Goal: Entertainment & Leisure: Browse casually

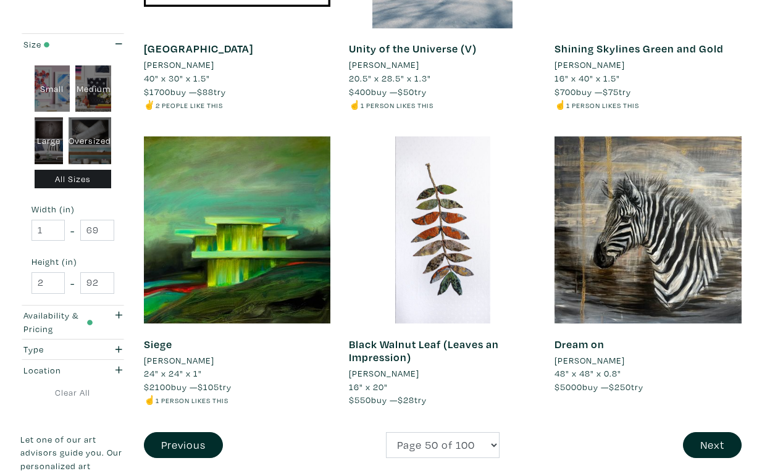
scroll to position [2215, 0]
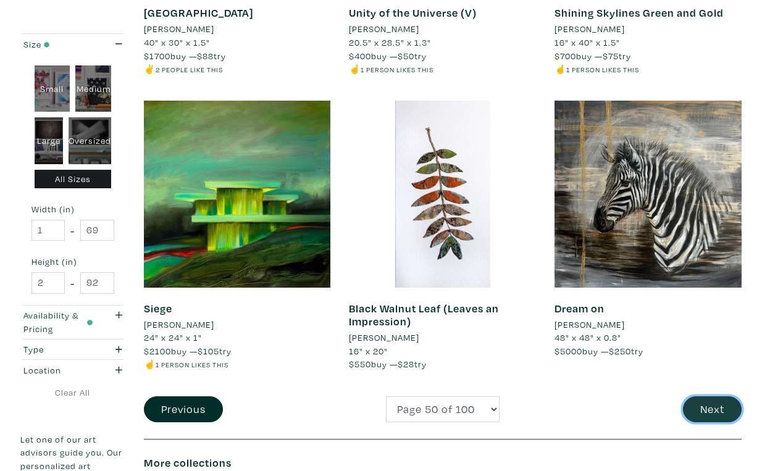
click at [718, 397] on button "Next" at bounding box center [712, 410] width 59 height 27
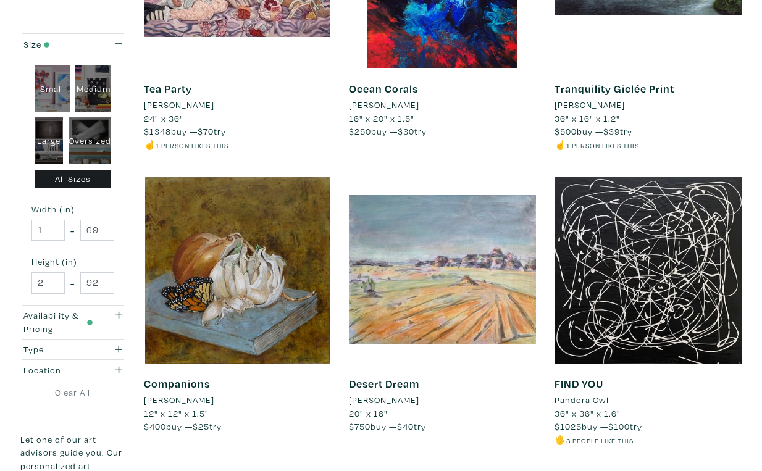
scroll to position [2154, 0]
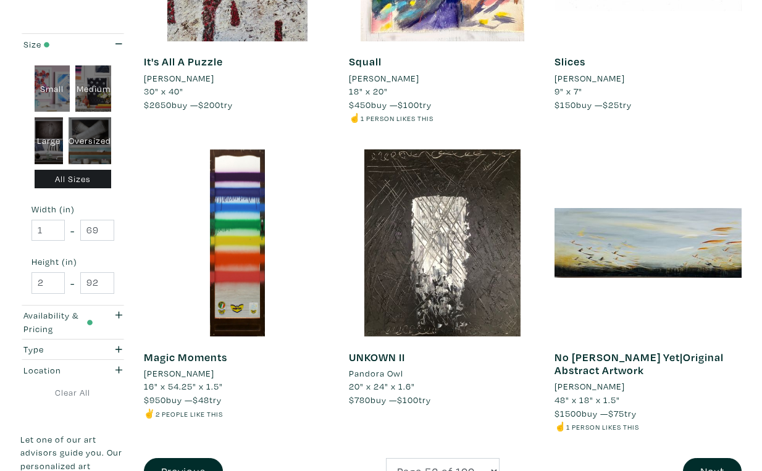
scroll to position [2196, 0]
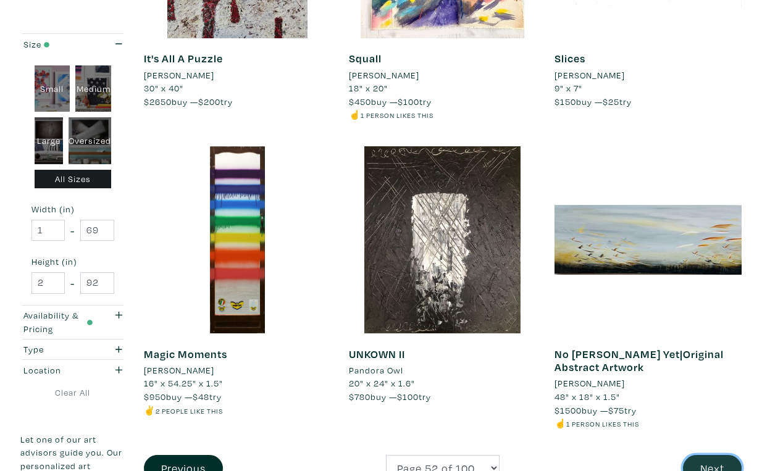
click at [715, 455] on button "Next" at bounding box center [712, 468] width 59 height 27
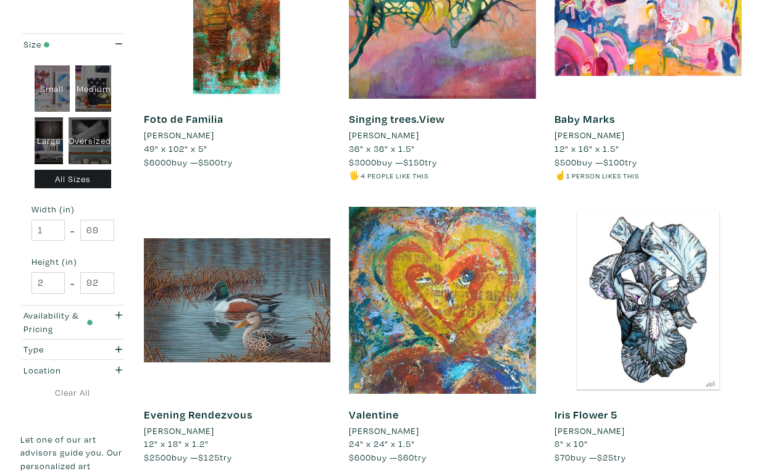
scroll to position [2110, 0]
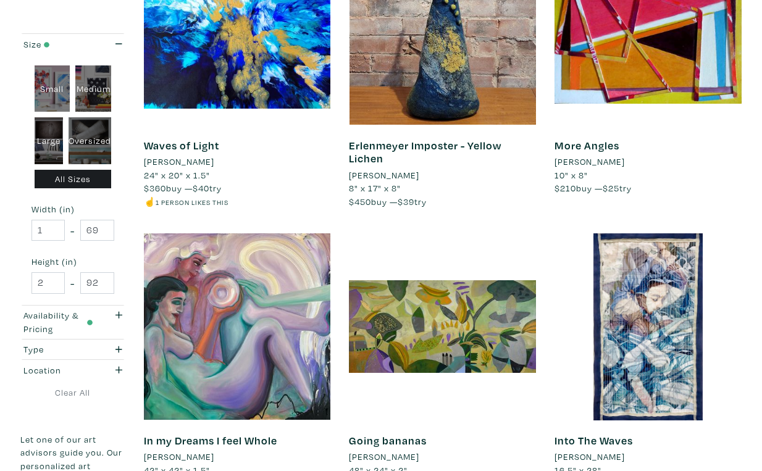
scroll to position [2099, 0]
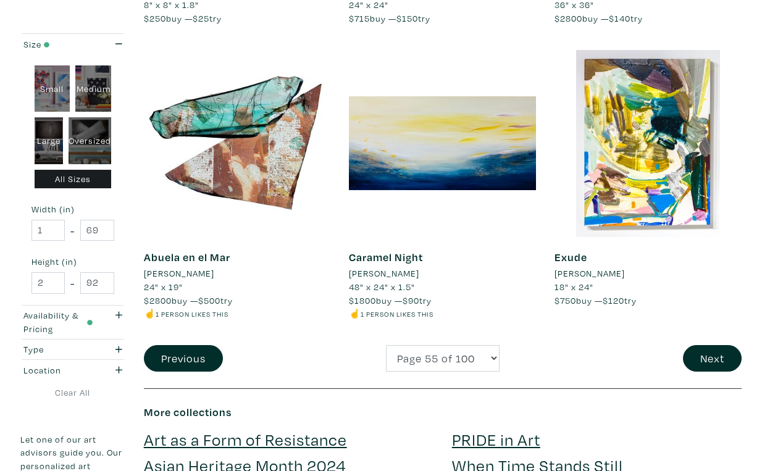
scroll to position [2241, 0]
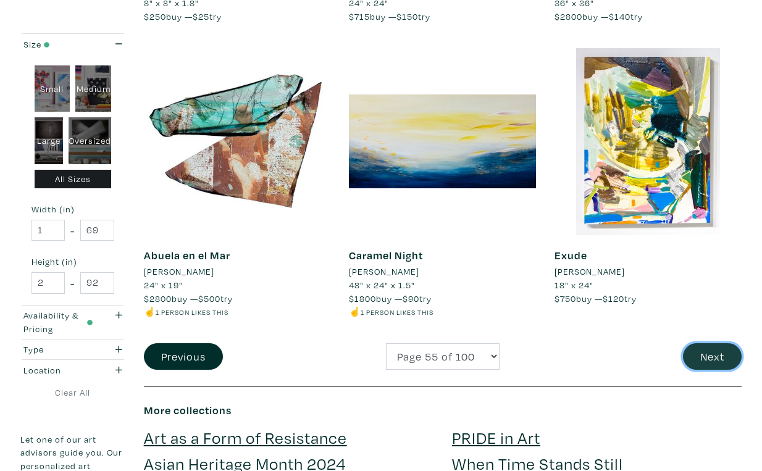
click at [719, 343] on button "Next" at bounding box center [712, 356] width 59 height 27
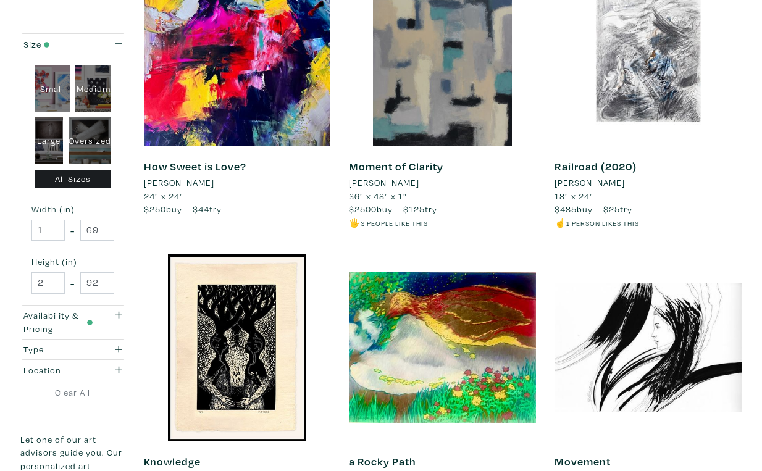
scroll to position [2078, 0]
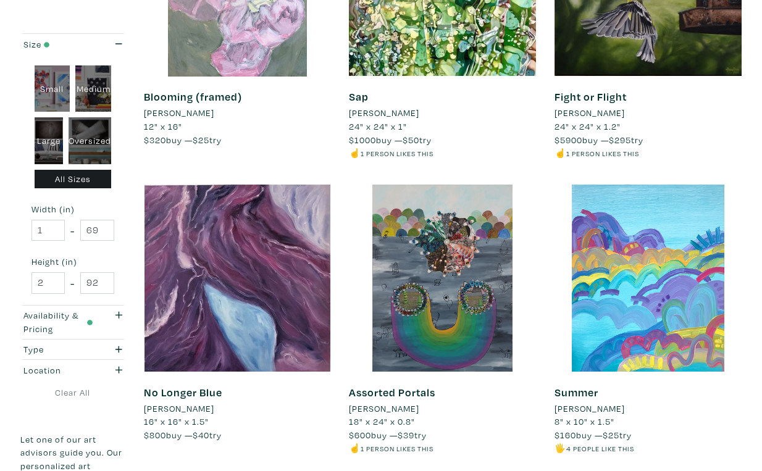
scroll to position [2161, 0]
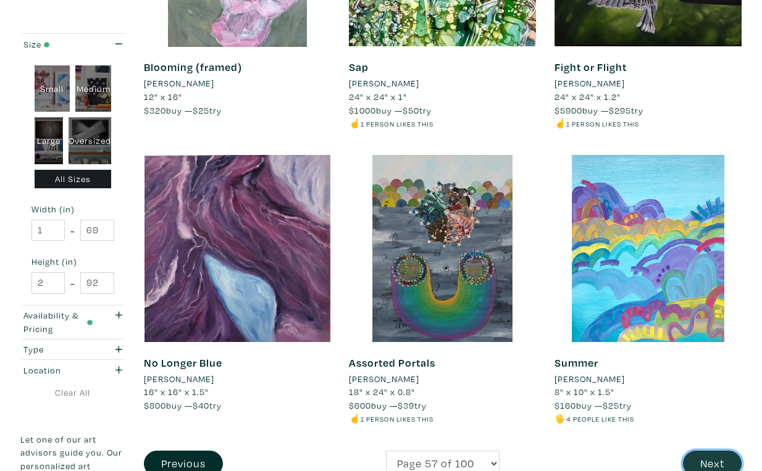
click at [713, 451] on button "Next" at bounding box center [712, 464] width 59 height 27
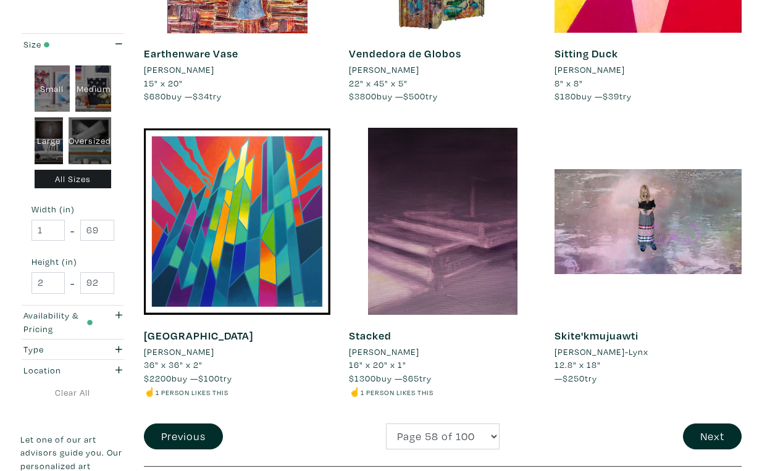
scroll to position [2151, 0]
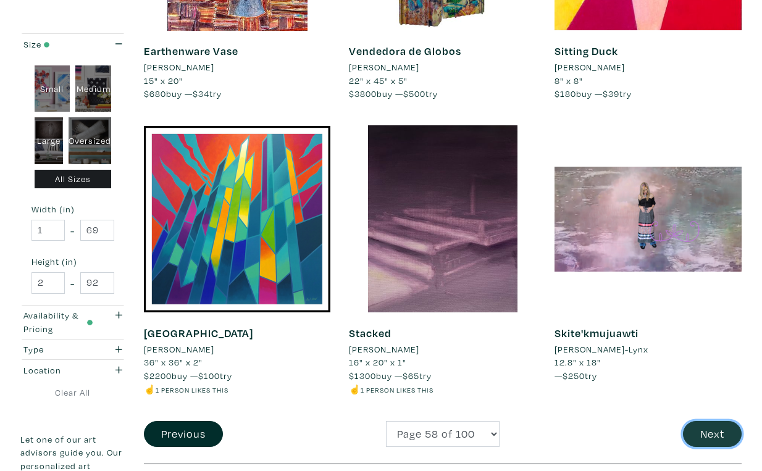
click at [718, 421] on button "Next" at bounding box center [712, 434] width 59 height 27
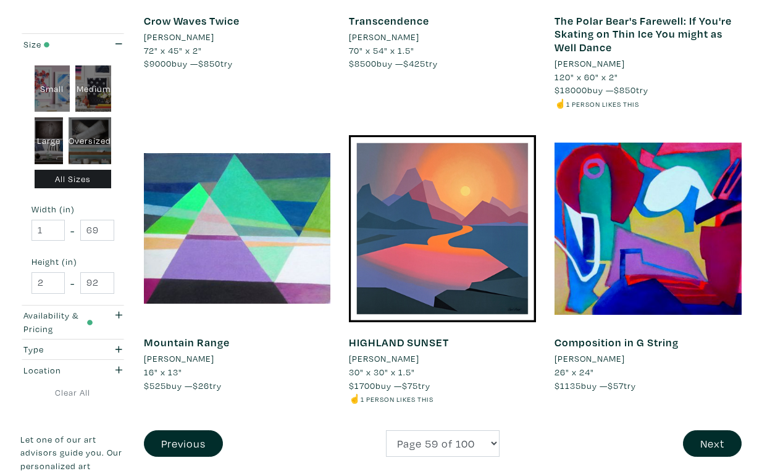
scroll to position [2222, 0]
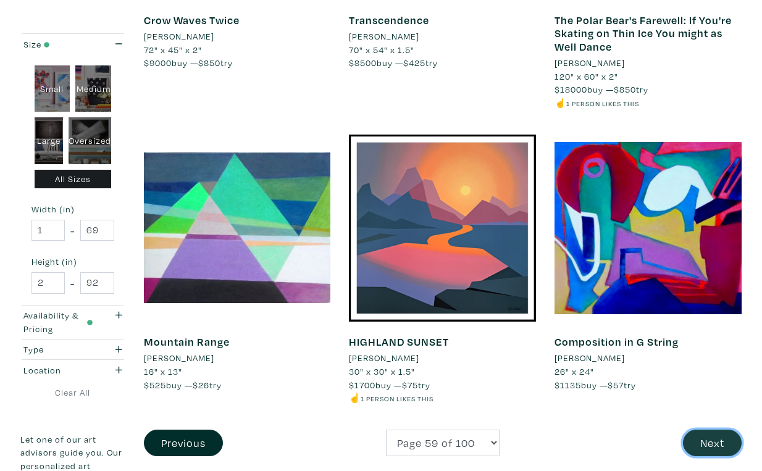
click at [713, 430] on button "Next" at bounding box center [712, 443] width 59 height 27
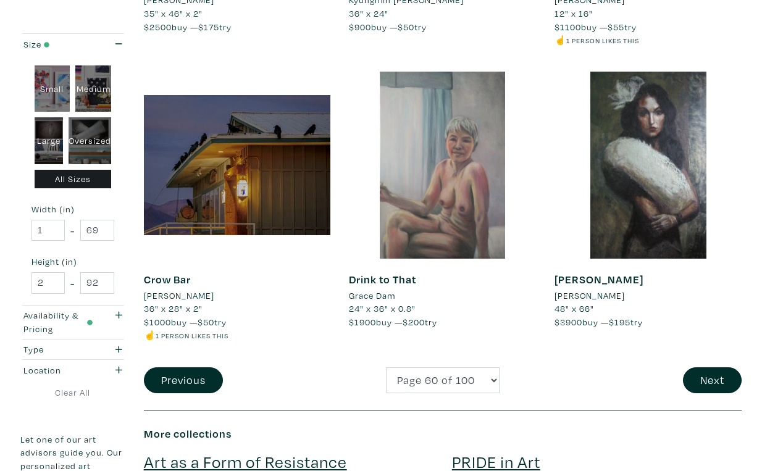
scroll to position [2250, 0]
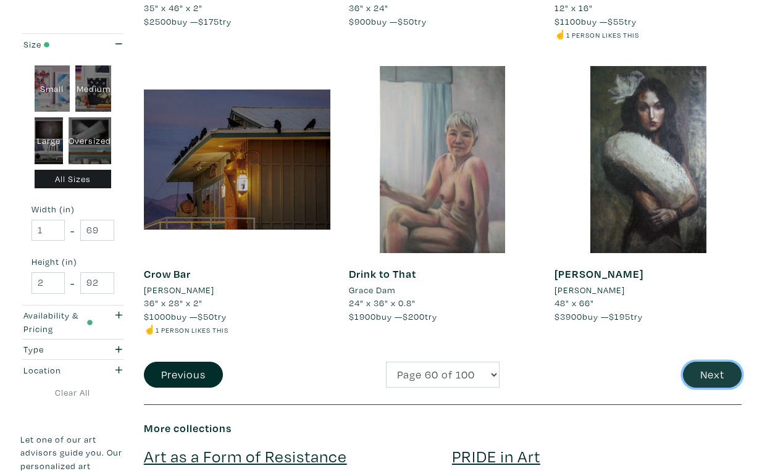
click at [708, 362] on button "Next" at bounding box center [712, 375] width 59 height 27
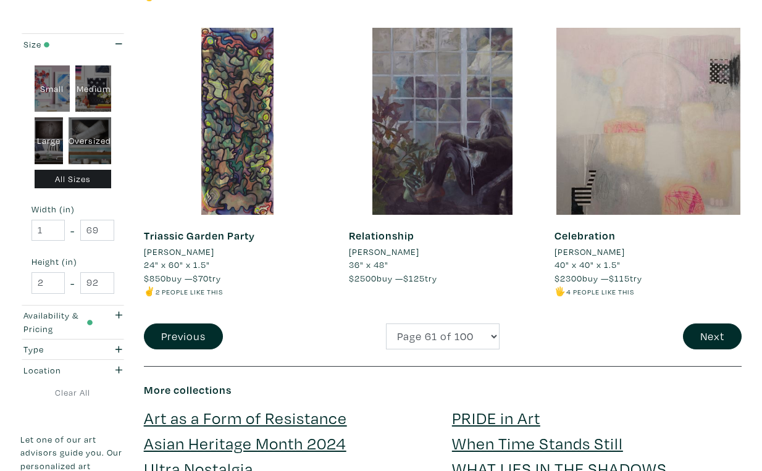
scroll to position [2292, 0]
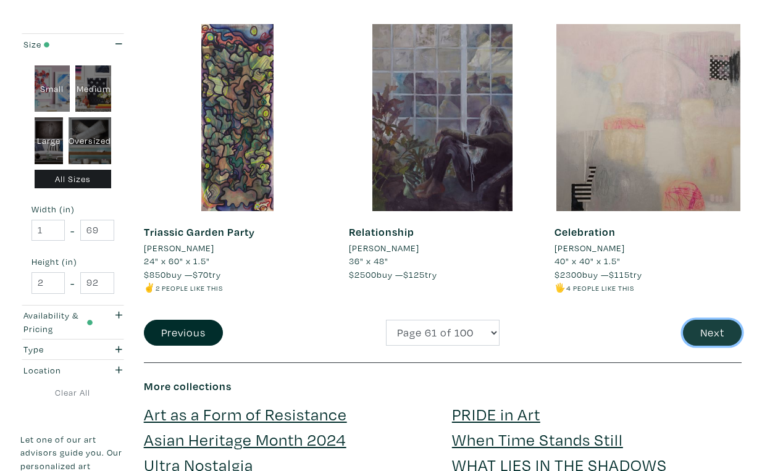
click at [714, 320] on button "Next" at bounding box center [712, 333] width 59 height 27
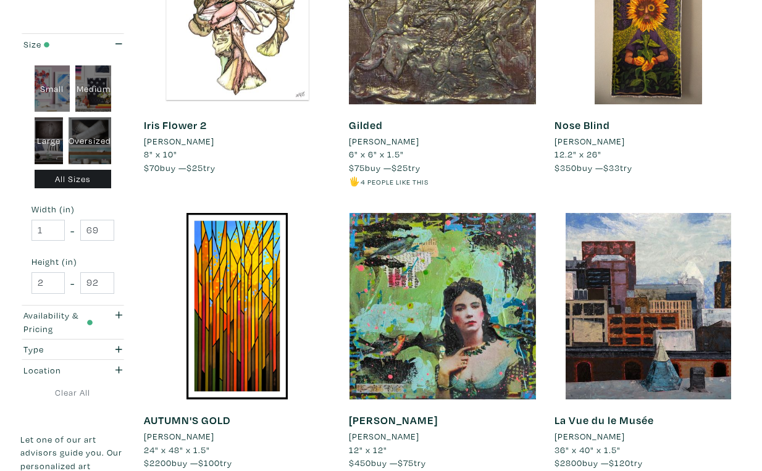
scroll to position [2094, 0]
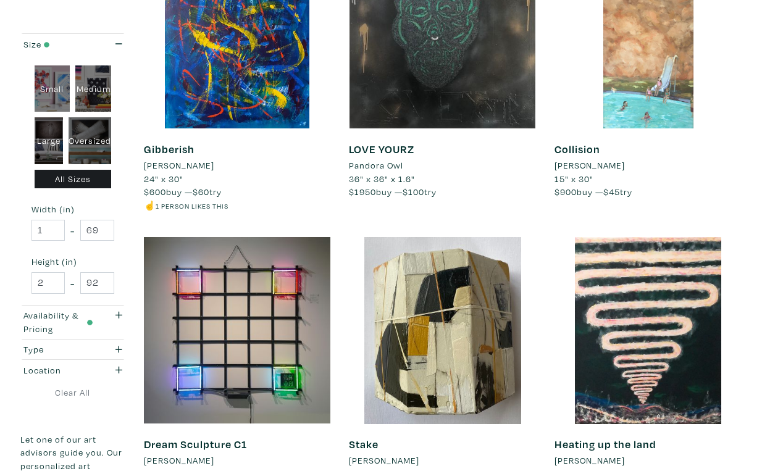
scroll to position [2093, 0]
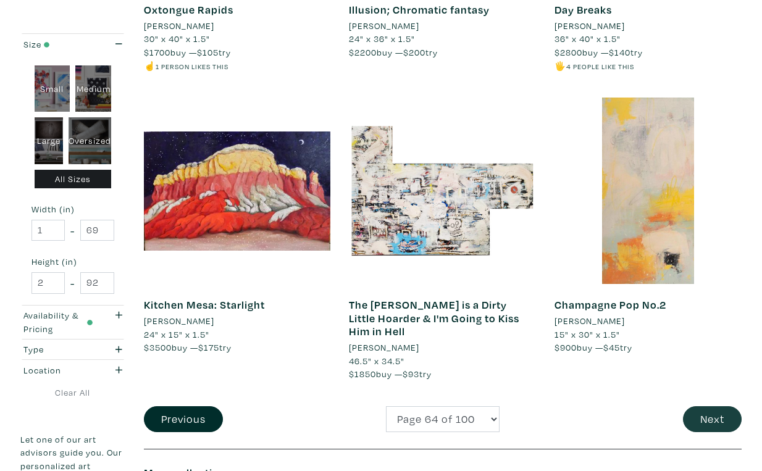
scroll to position [2206, 0]
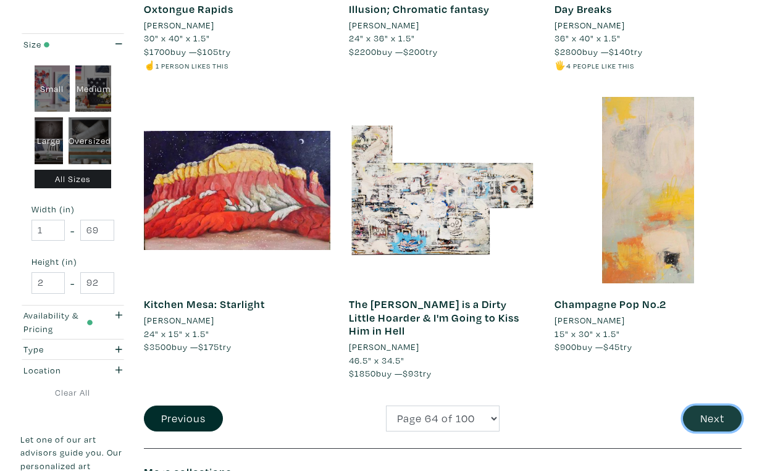
click at [710, 406] on button "Next" at bounding box center [712, 419] width 59 height 27
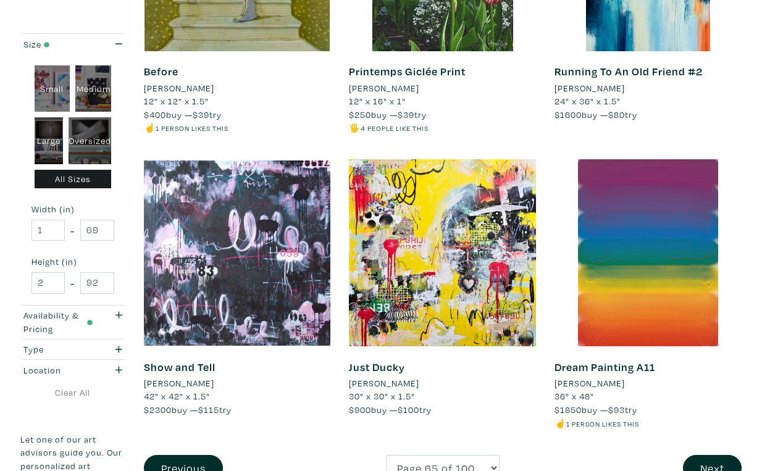
scroll to position [2188, 0]
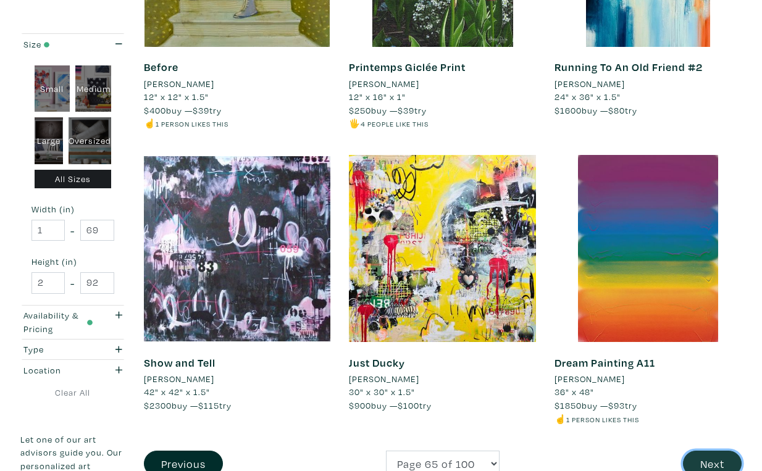
click at [718, 451] on button "Next" at bounding box center [712, 464] width 59 height 27
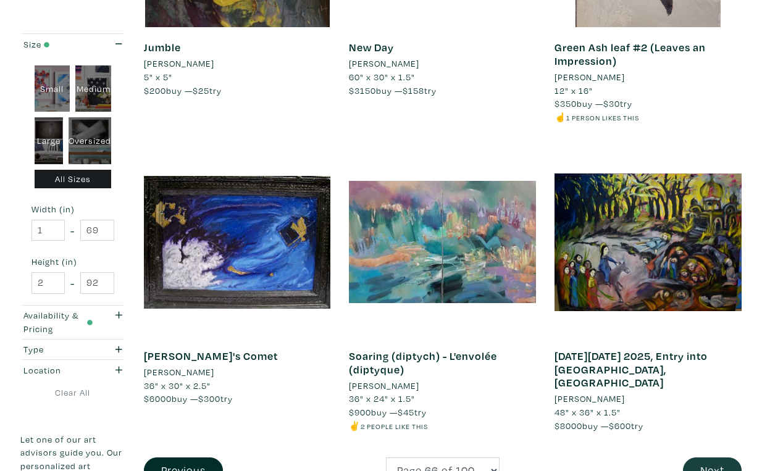
scroll to position [2181, 0]
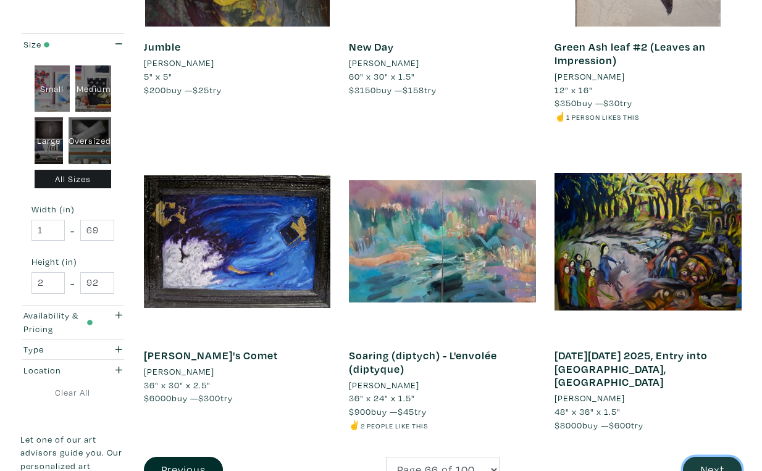
click at [715, 457] on button "Next" at bounding box center [712, 470] width 59 height 27
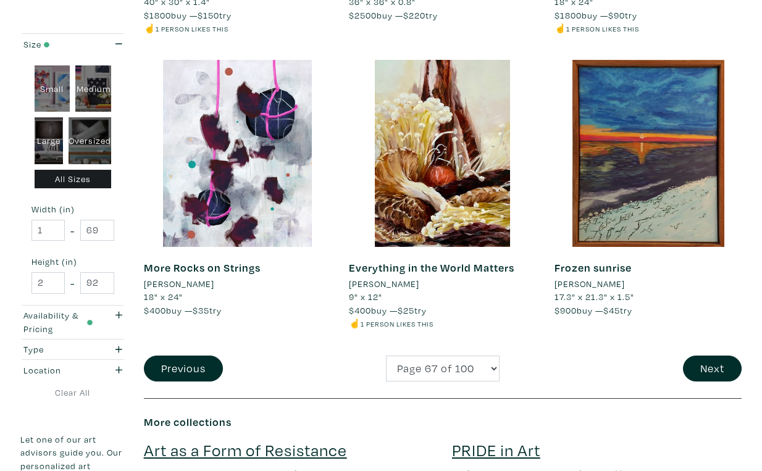
scroll to position [2292, 0]
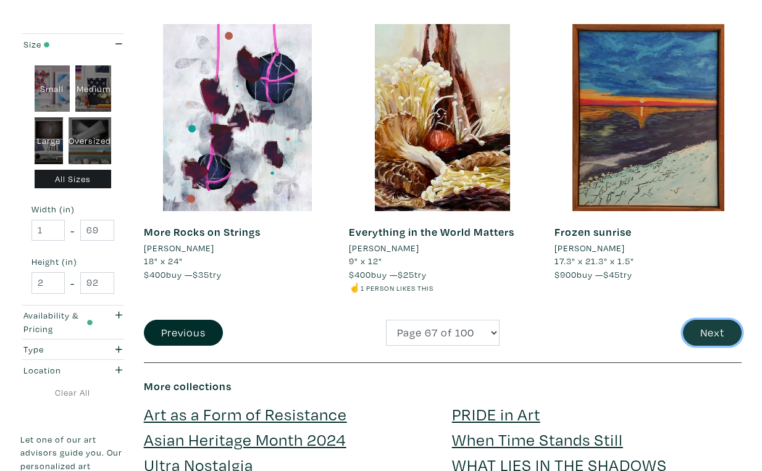
click at [713, 320] on button "Next" at bounding box center [712, 333] width 59 height 27
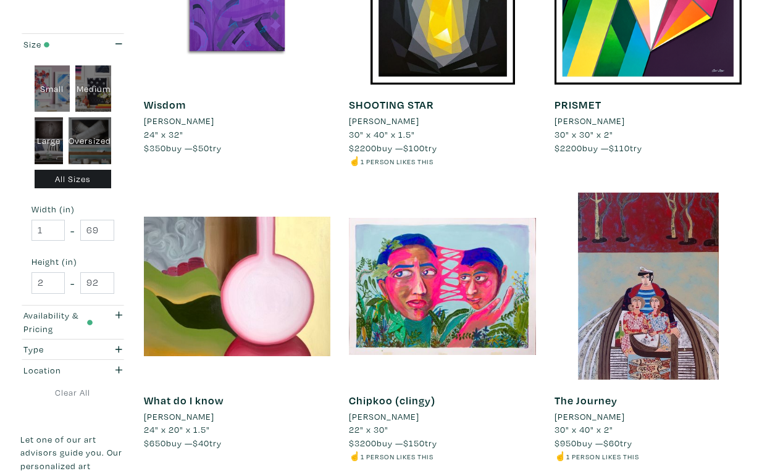
scroll to position [2125, 0]
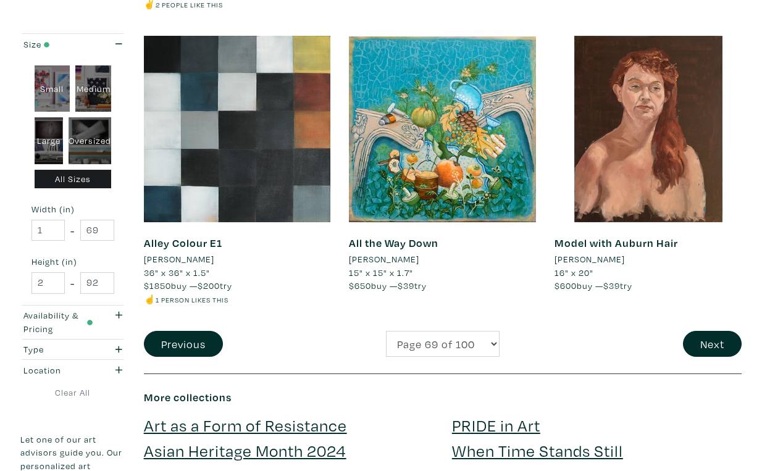
scroll to position [2336, 0]
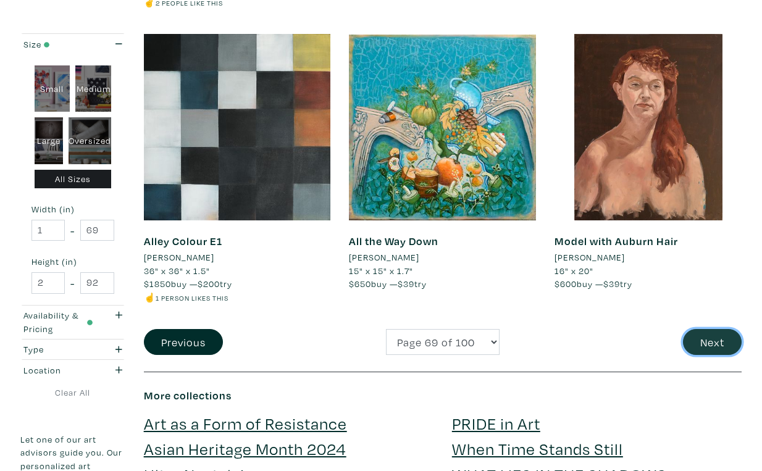
click at [712, 329] on button "Next" at bounding box center [712, 342] width 59 height 27
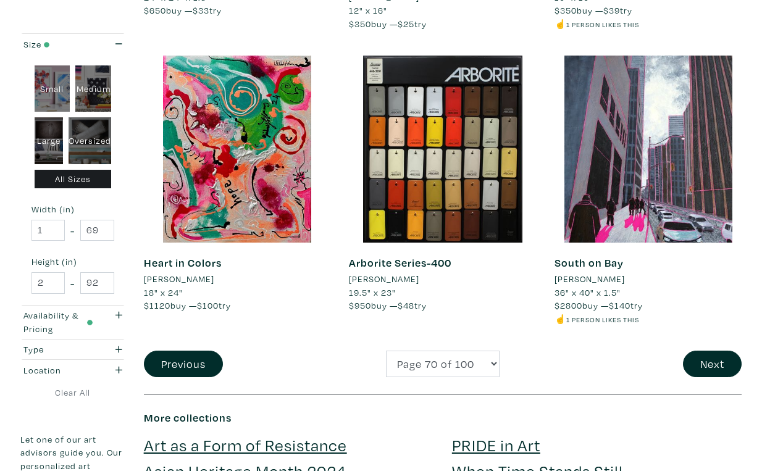
scroll to position [2276, 0]
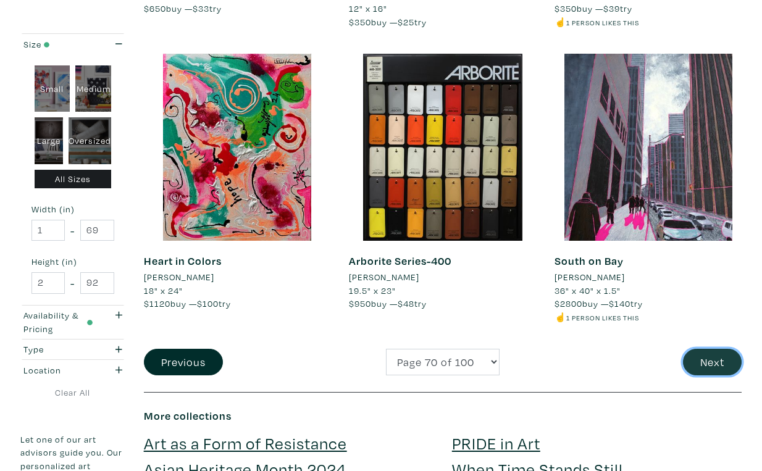
click at [715, 349] on button "Next" at bounding box center [712, 362] width 59 height 27
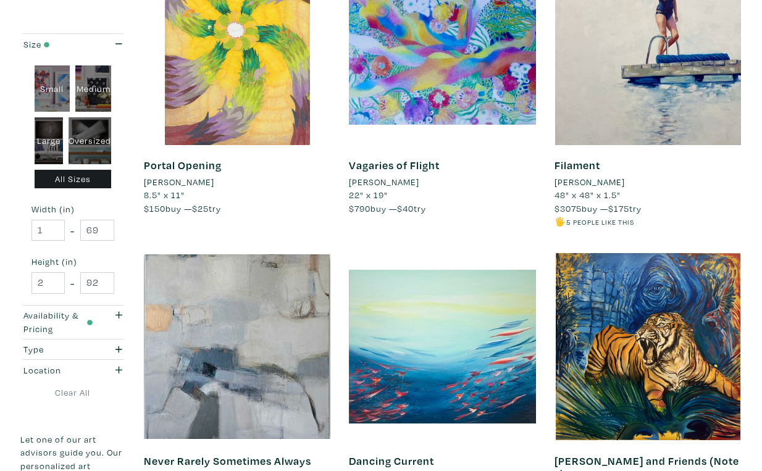
scroll to position [2091, 0]
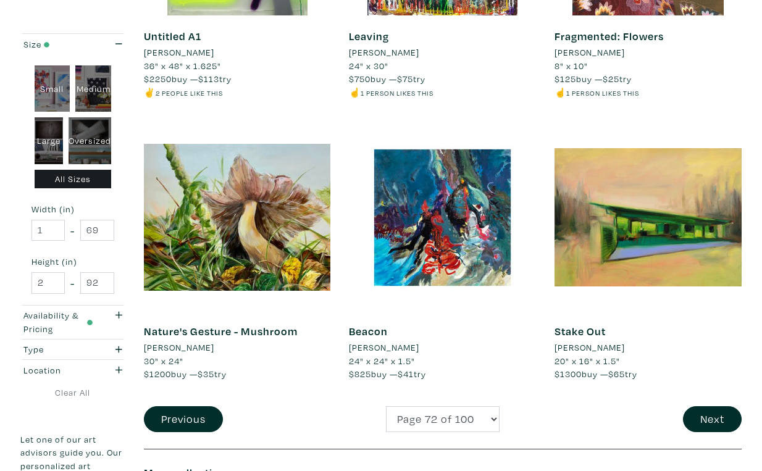
scroll to position [2207, 0]
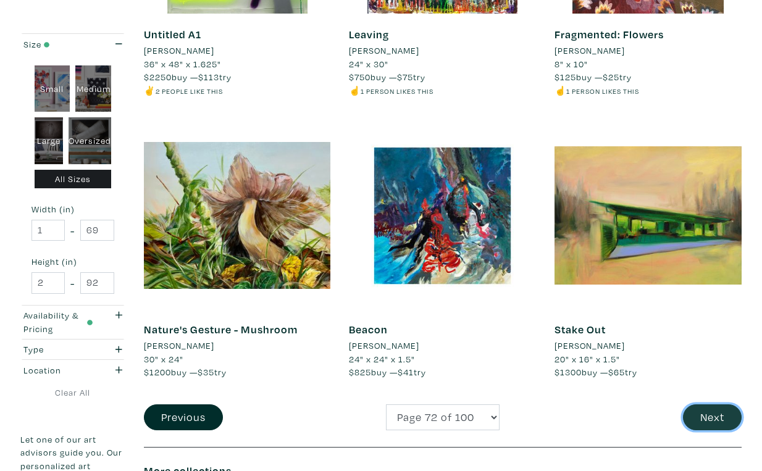
click at [711, 405] on button "Next" at bounding box center [712, 418] width 59 height 27
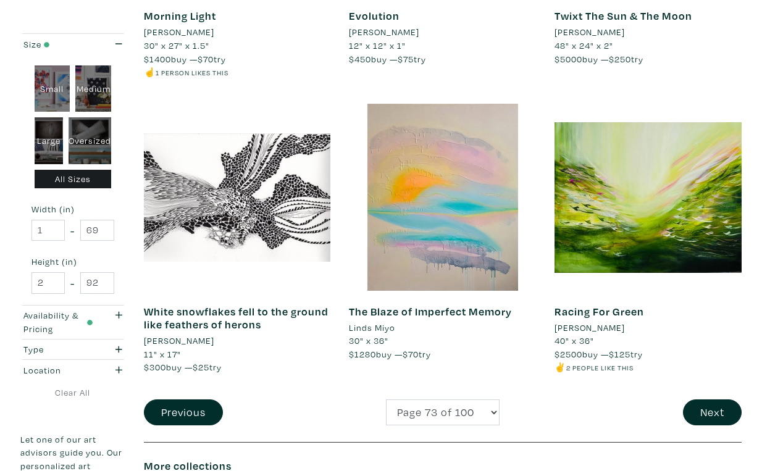
scroll to position [2215, 0]
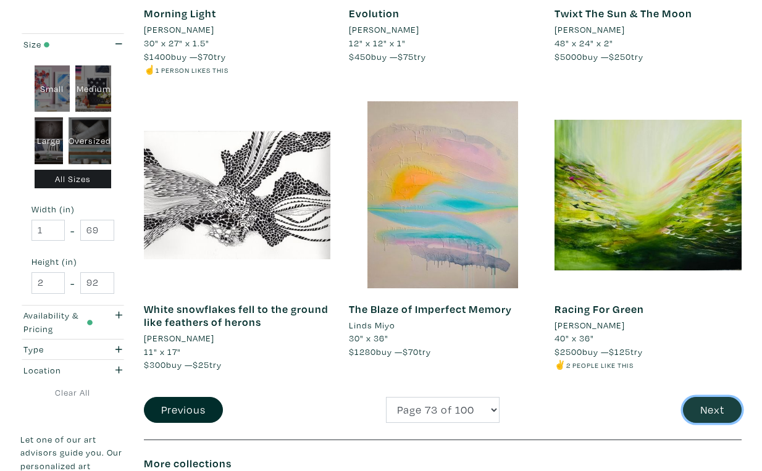
click at [710, 397] on button "Next" at bounding box center [712, 410] width 59 height 27
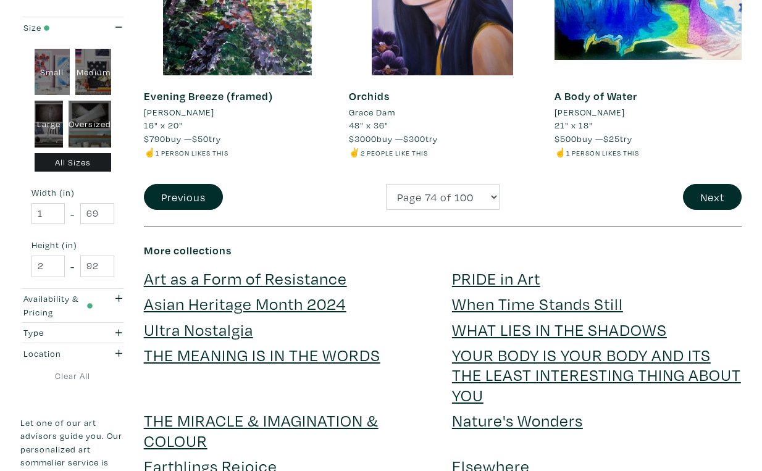
scroll to position [2455, 0]
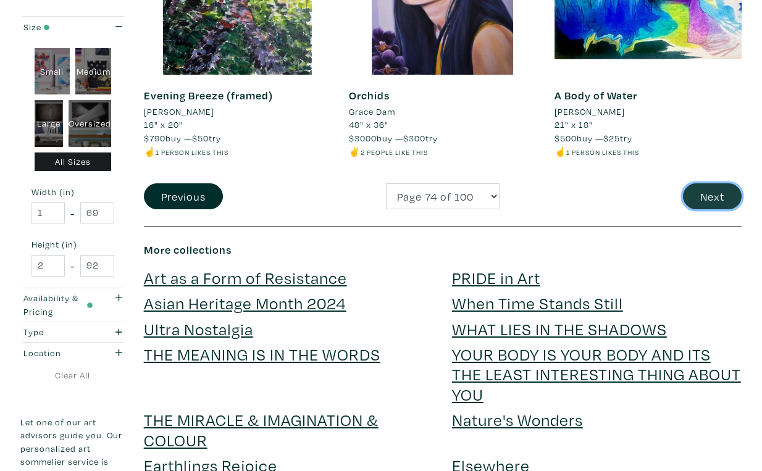
click at [718, 183] on button "Next" at bounding box center [712, 196] width 59 height 27
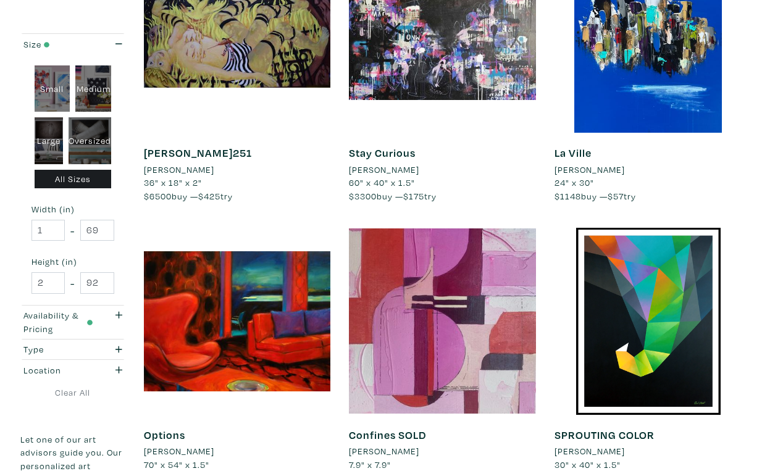
scroll to position [2129, 0]
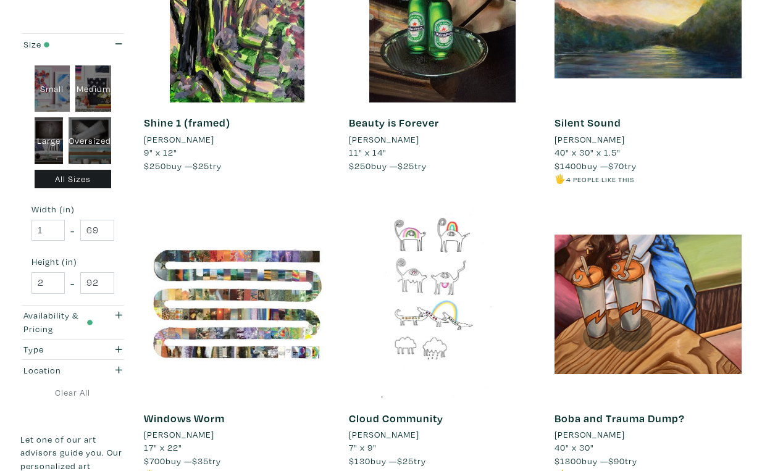
scroll to position [2138, 0]
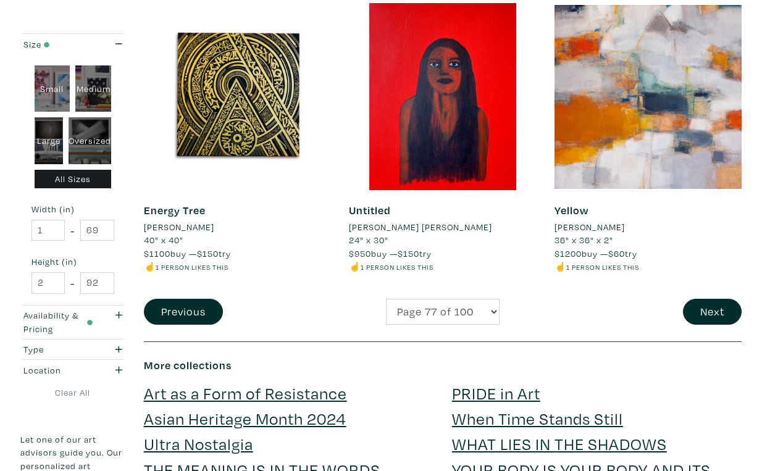
scroll to position [2319, 0]
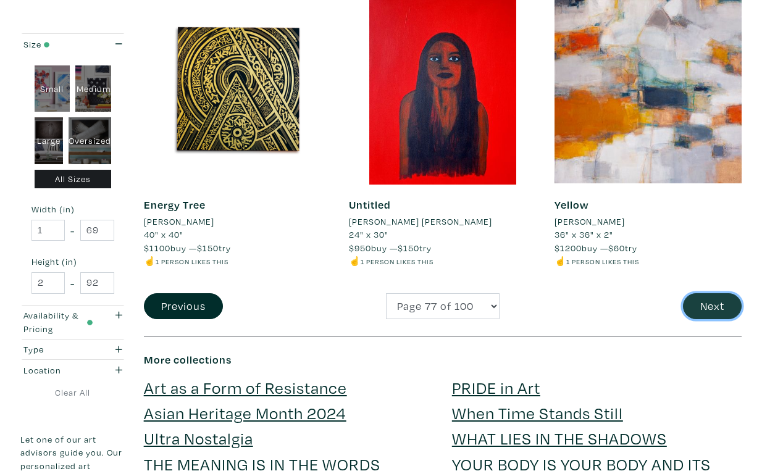
click at [707, 293] on button "Next" at bounding box center [712, 306] width 59 height 27
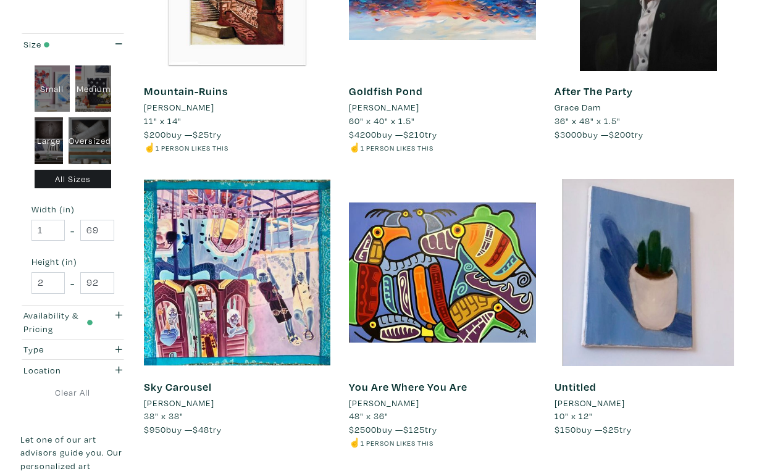
scroll to position [2138, 0]
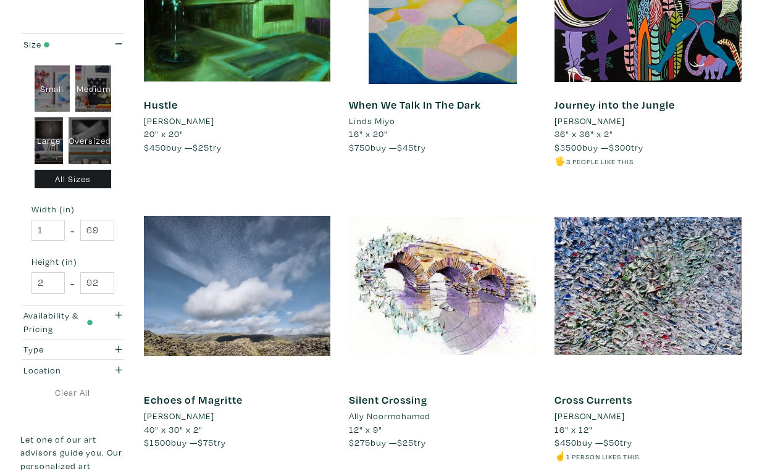
scroll to position [2111, 0]
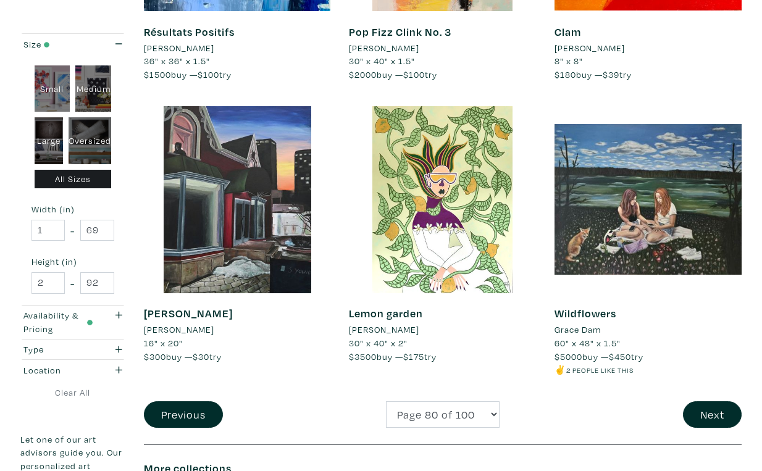
scroll to position [2186, 0]
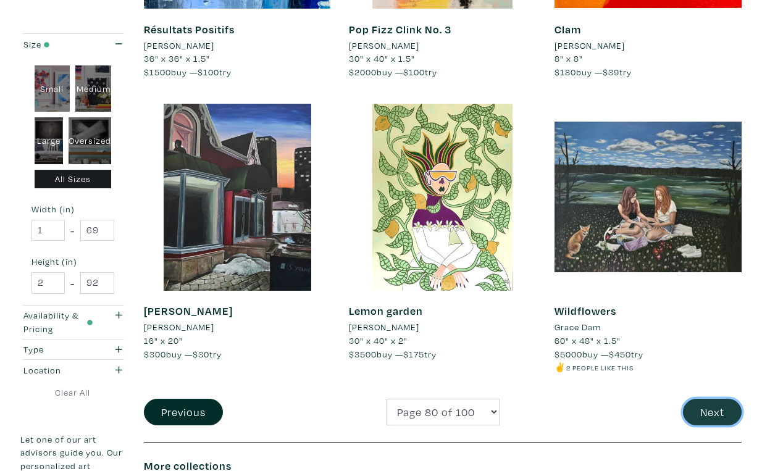
click at [716, 399] on button "Next" at bounding box center [712, 412] width 59 height 27
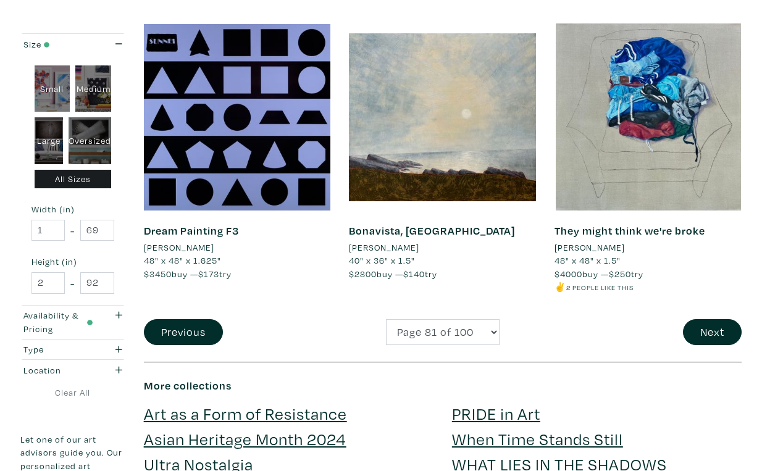
scroll to position [2298, 0]
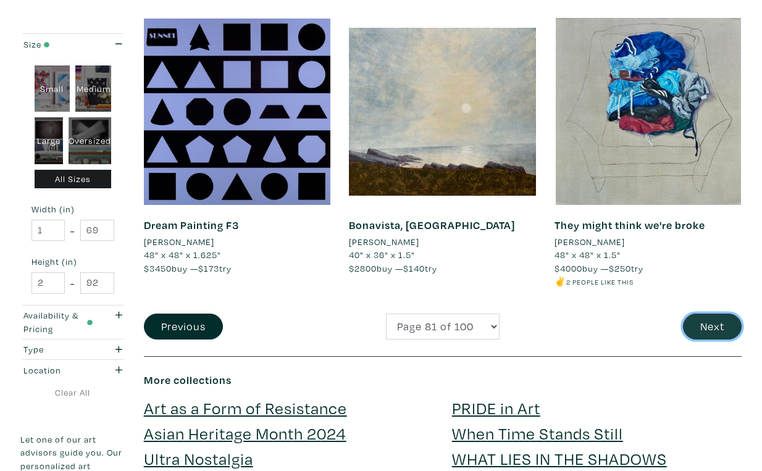
click at [710, 314] on button "Next" at bounding box center [712, 327] width 59 height 27
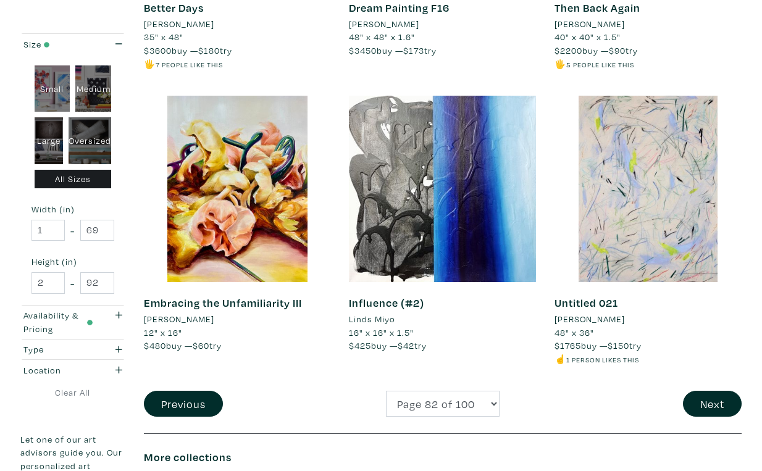
scroll to position [2275, 0]
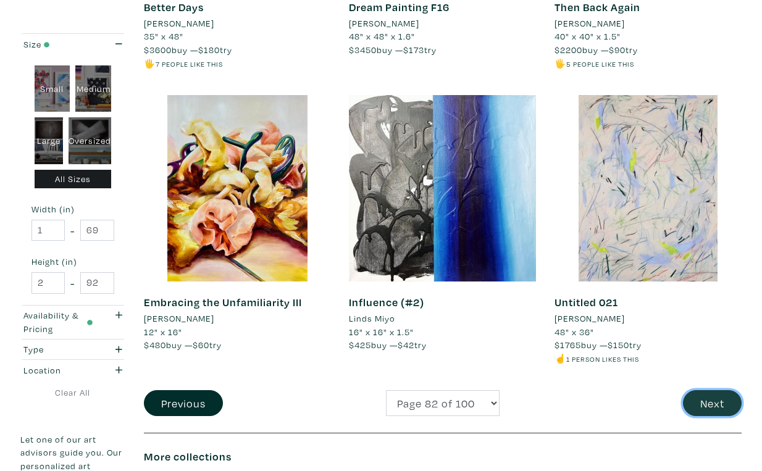
click at [706, 390] on button "Next" at bounding box center [712, 403] width 59 height 27
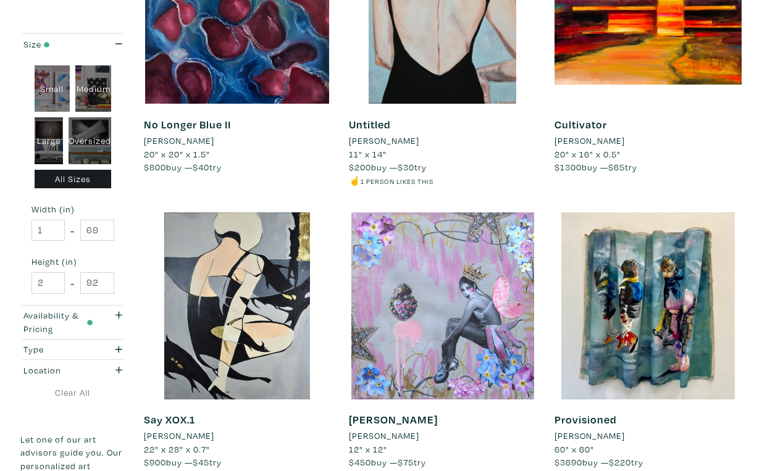
scroll to position [2120, 0]
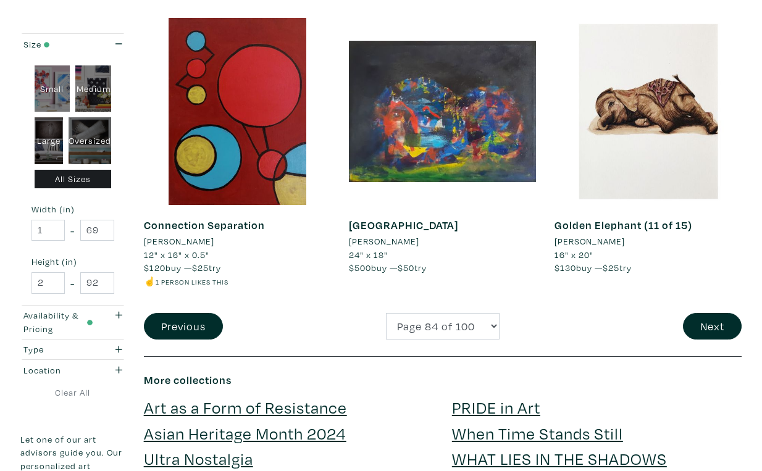
scroll to position [2314, 0]
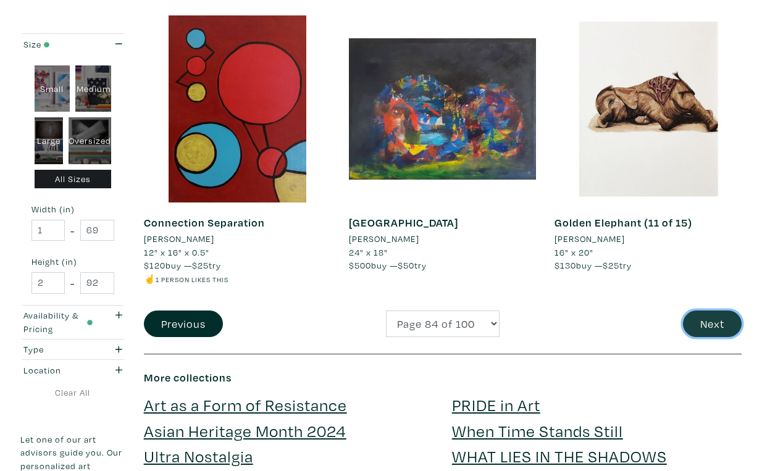
click at [710, 311] on button "Next" at bounding box center [712, 324] width 59 height 27
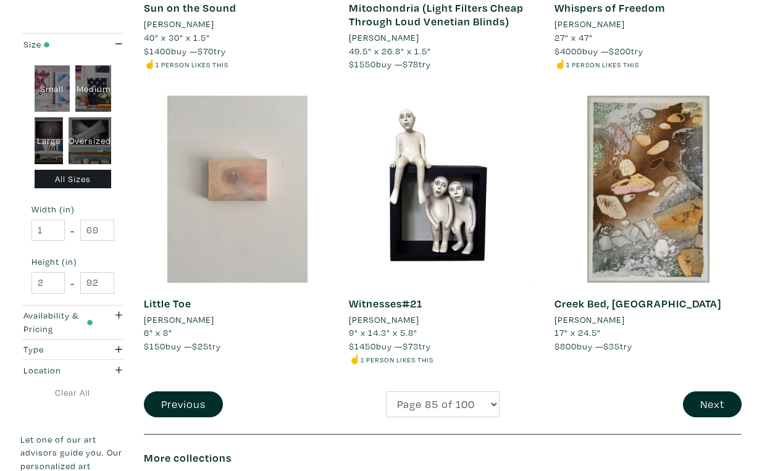
scroll to position [2222, 0]
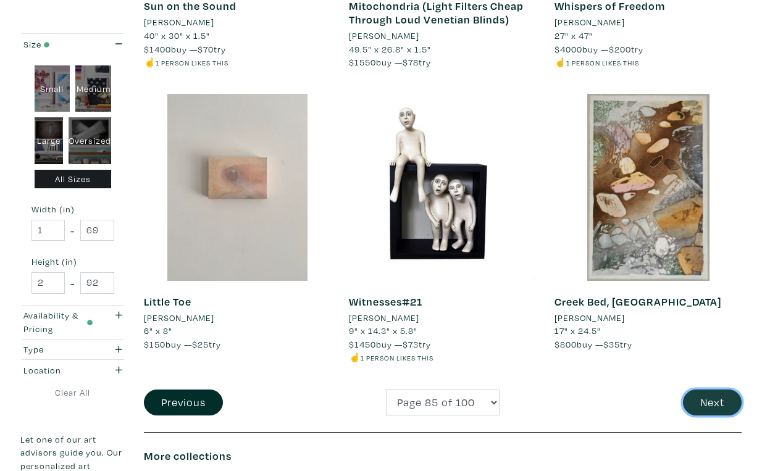
click at [710, 390] on button "Next" at bounding box center [712, 403] width 59 height 27
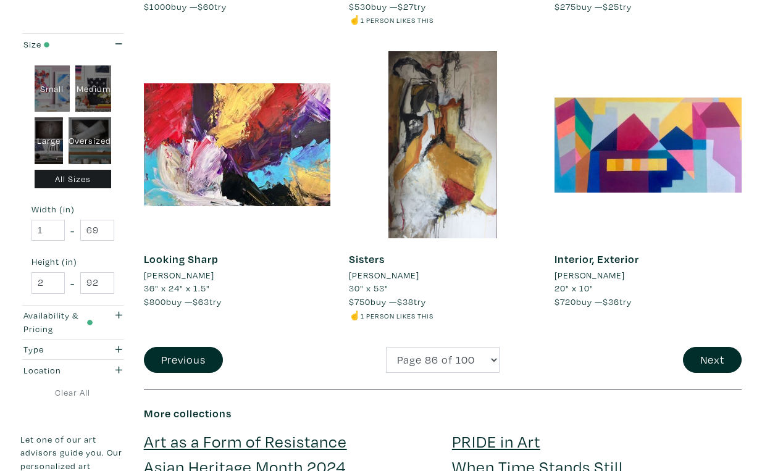
scroll to position [2293, 0]
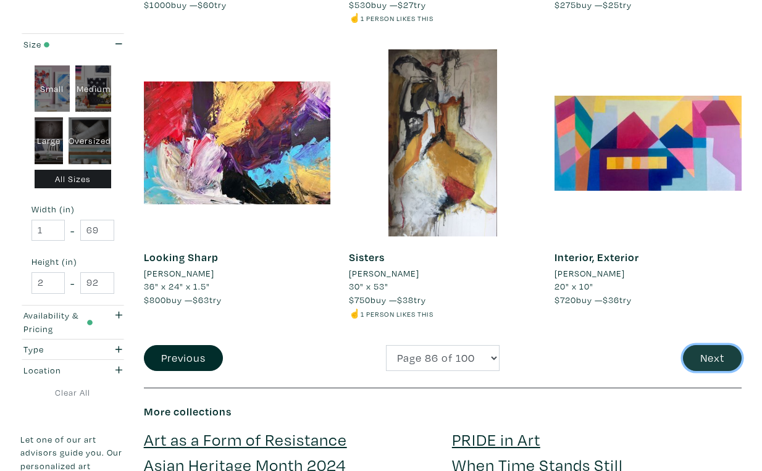
click at [715, 345] on button "Next" at bounding box center [712, 358] width 59 height 27
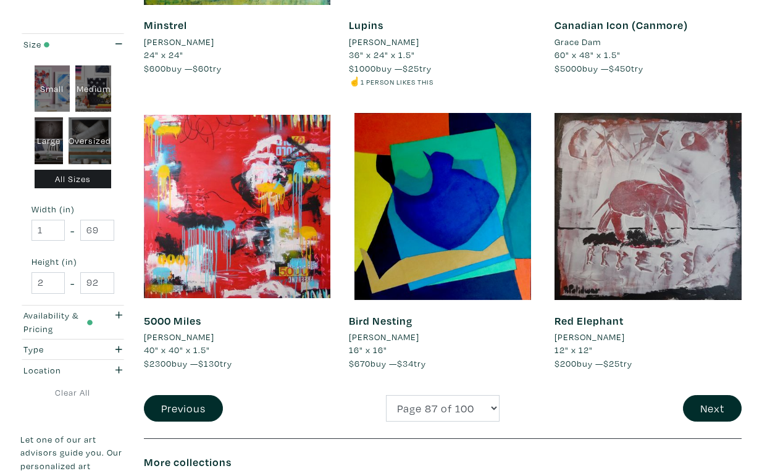
scroll to position [2232, 0]
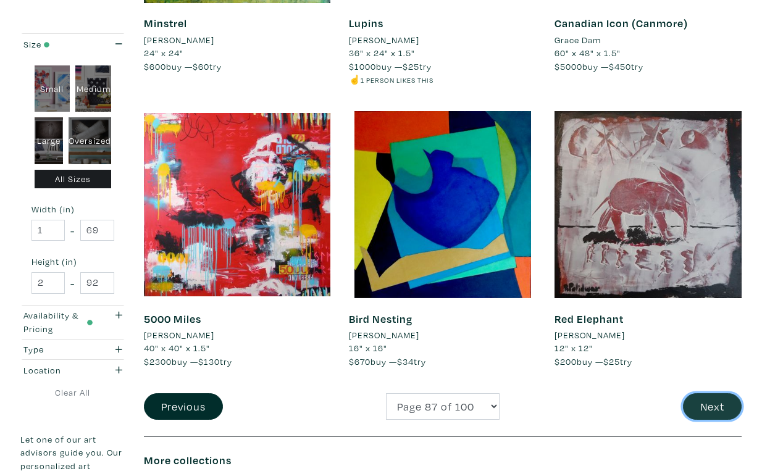
click at [713, 393] on button "Next" at bounding box center [712, 406] width 59 height 27
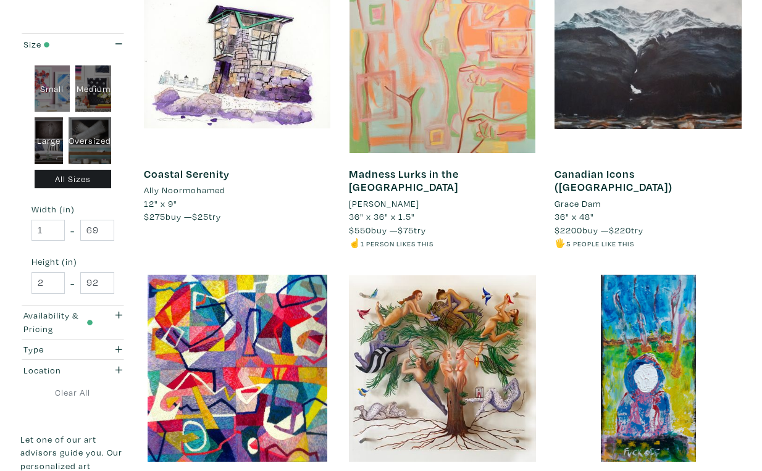
scroll to position [2068, 0]
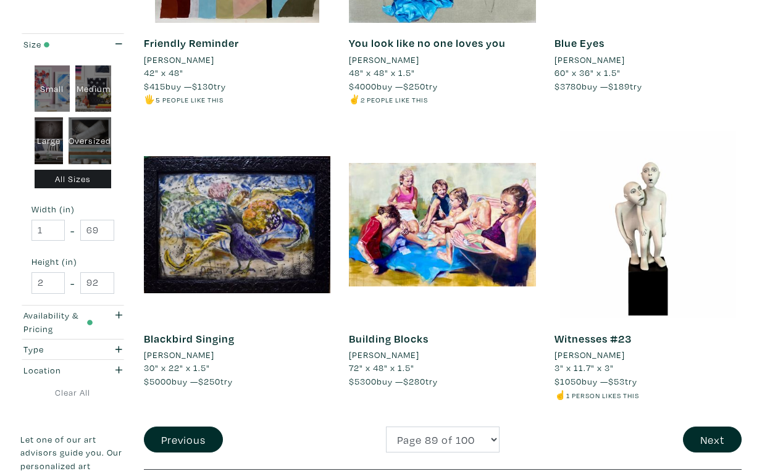
scroll to position [2213, 0]
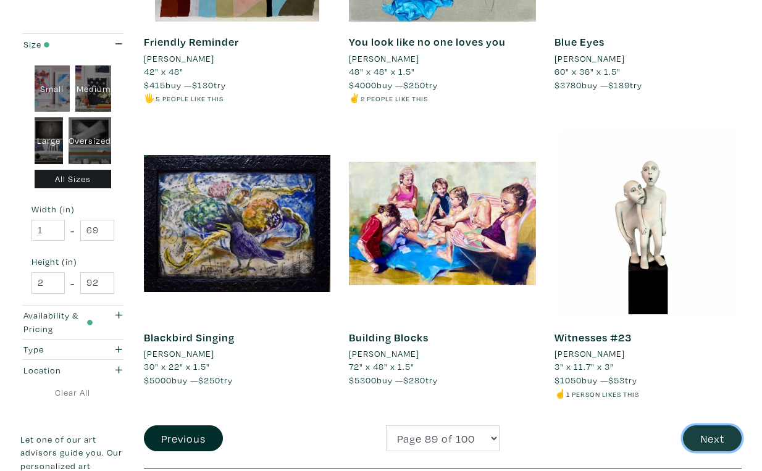
click at [721, 426] on button "Next" at bounding box center [712, 439] width 59 height 27
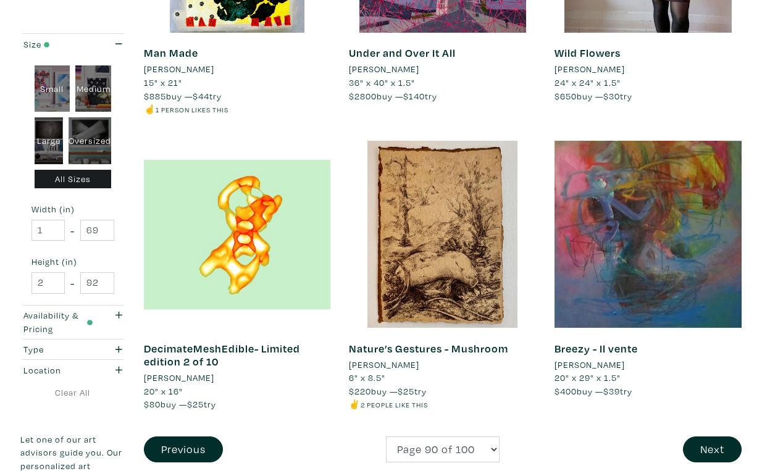
scroll to position [2178, 0]
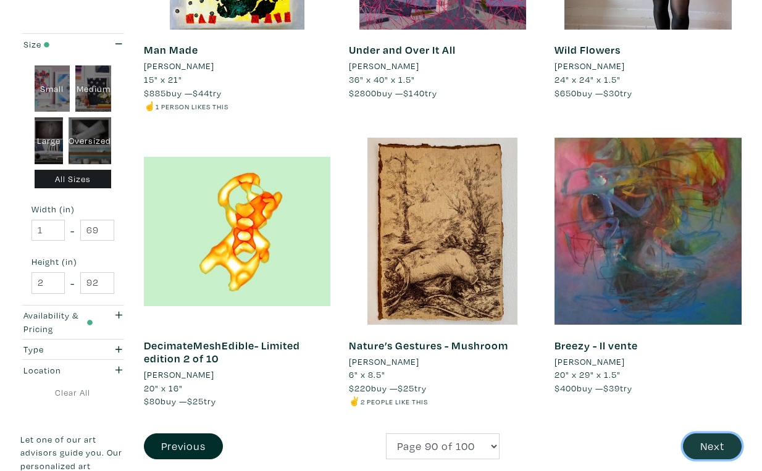
click at [716, 434] on button "Next" at bounding box center [712, 447] width 59 height 27
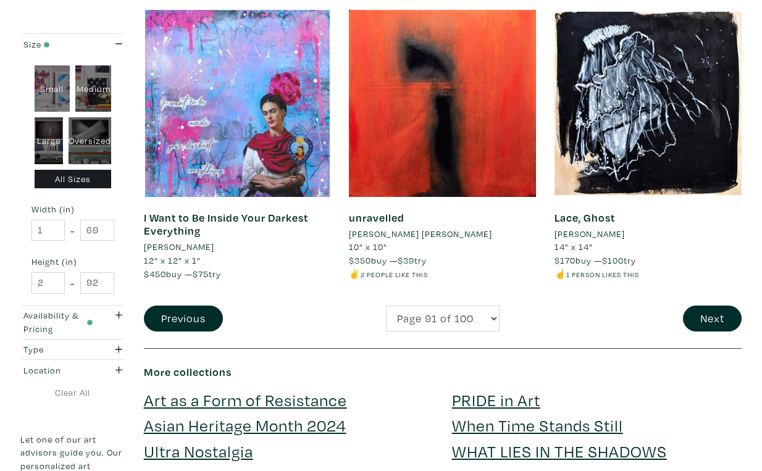
scroll to position [2335, 0]
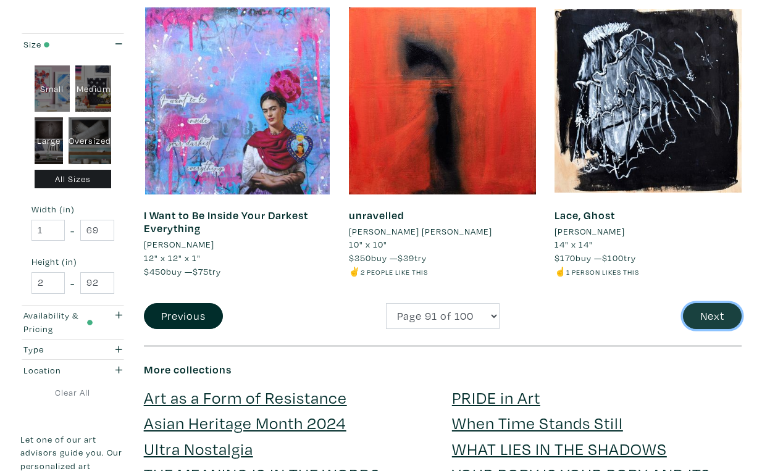
click at [708, 303] on button "Next" at bounding box center [712, 316] width 59 height 27
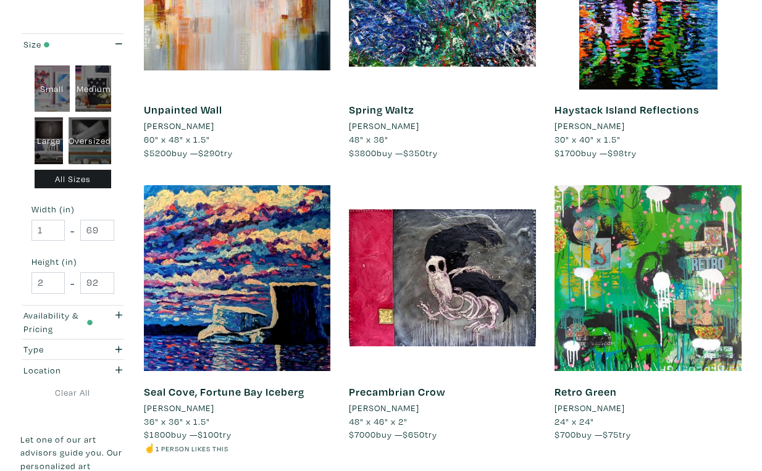
scroll to position [2120, 0]
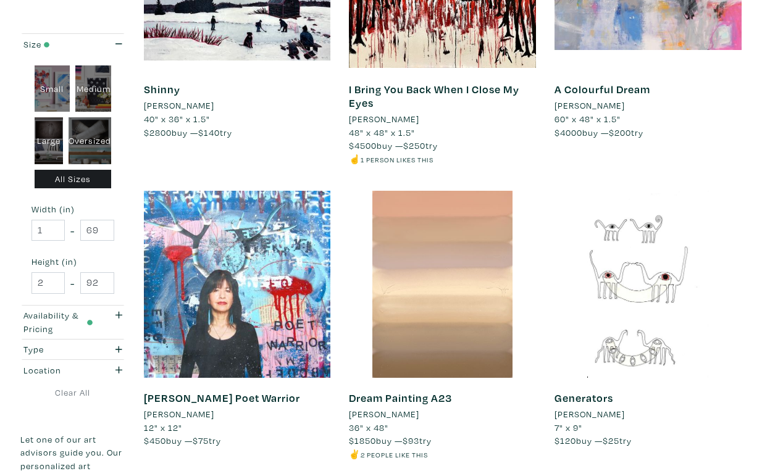
scroll to position [2144, 0]
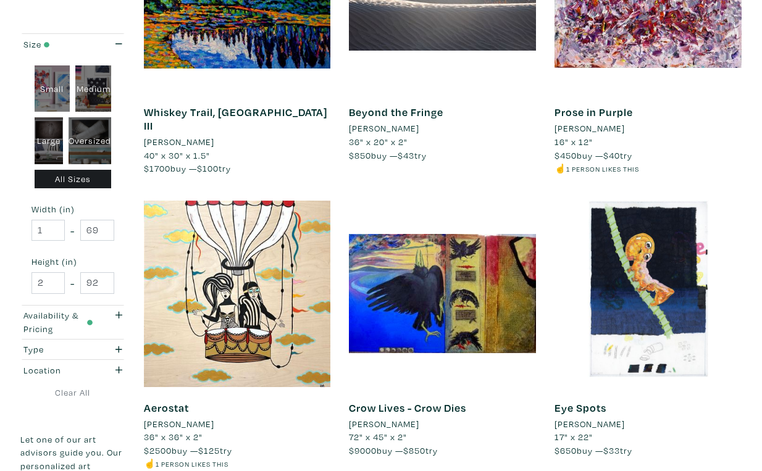
scroll to position [2120, 0]
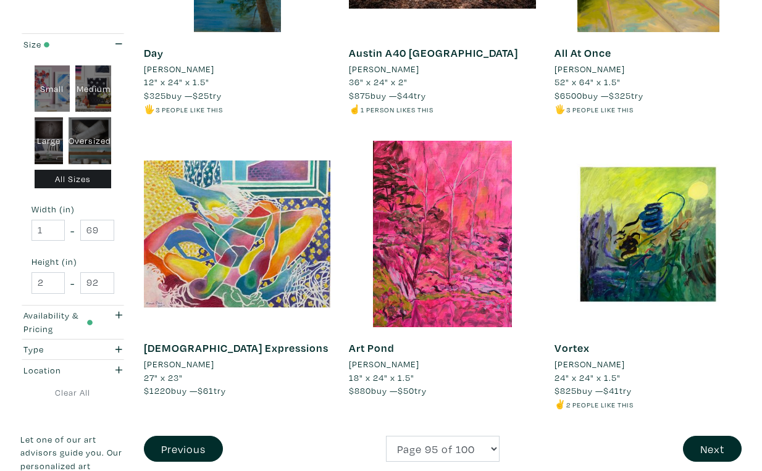
scroll to position [2188, 0]
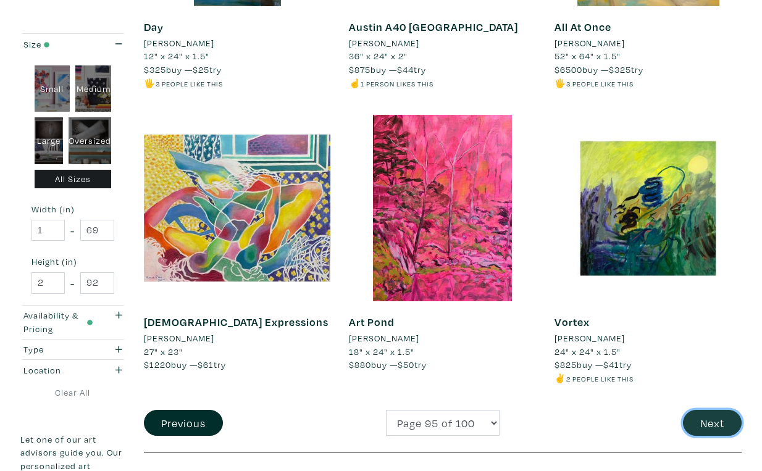
click at [715, 410] on button "Next" at bounding box center [712, 423] width 59 height 27
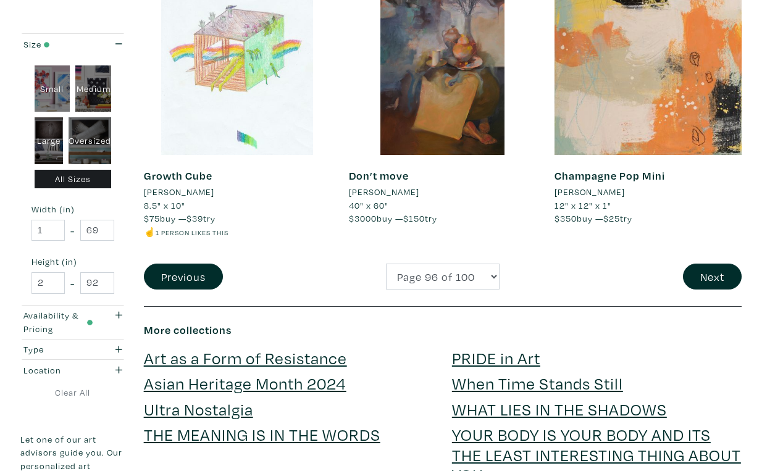
scroll to position [2336, 0]
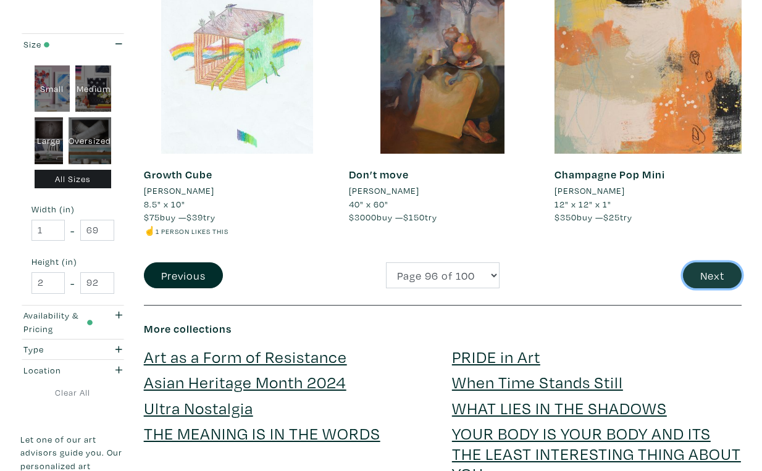
click at [719, 262] on button "Next" at bounding box center [712, 275] width 59 height 27
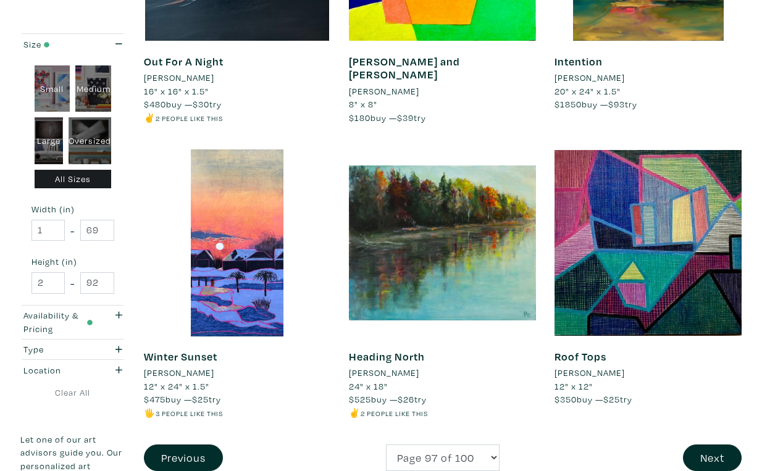
scroll to position [2191, 0]
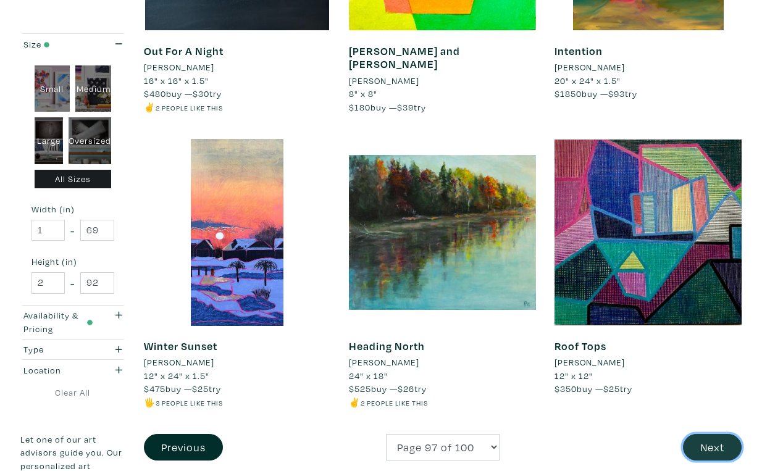
click at [715, 434] on button "Next" at bounding box center [712, 447] width 59 height 27
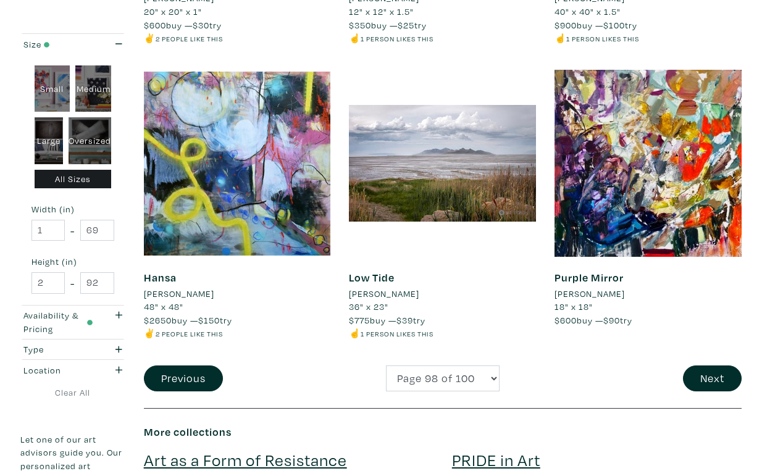
scroll to position [2247, 0]
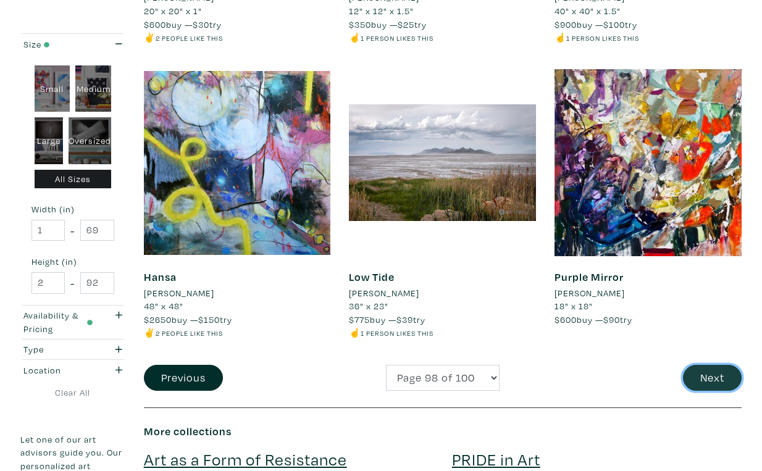
click at [714, 365] on button "Next" at bounding box center [712, 378] width 59 height 27
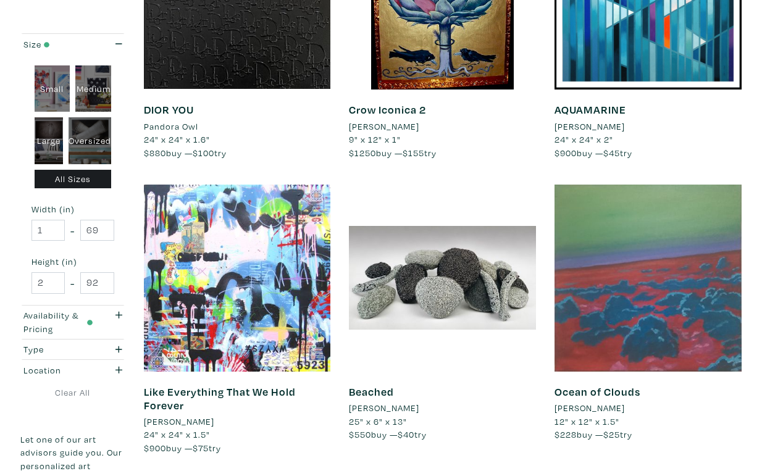
scroll to position [2157, 0]
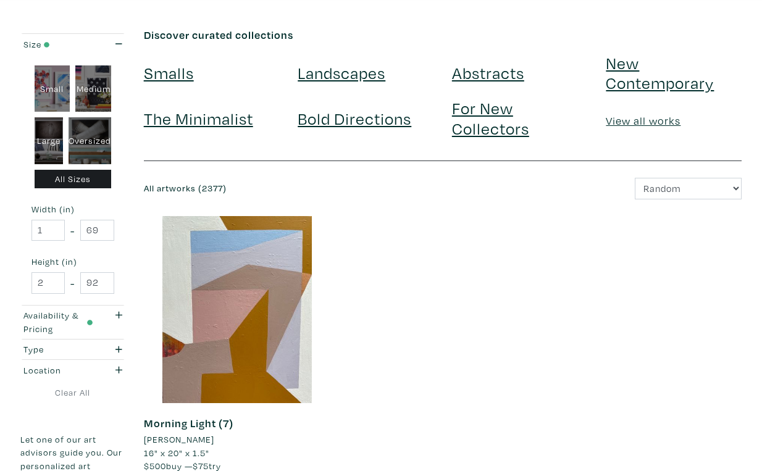
scroll to position [46, 0]
